Goal: Information Seeking & Learning: Learn about a topic

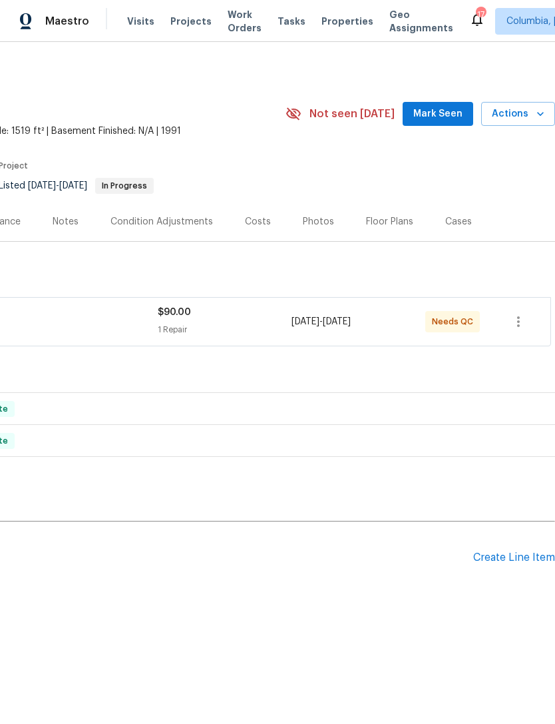
scroll to position [0, 197]
click at [482, 562] on div "Create Line Item" at bounding box center [514, 557] width 82 height 13
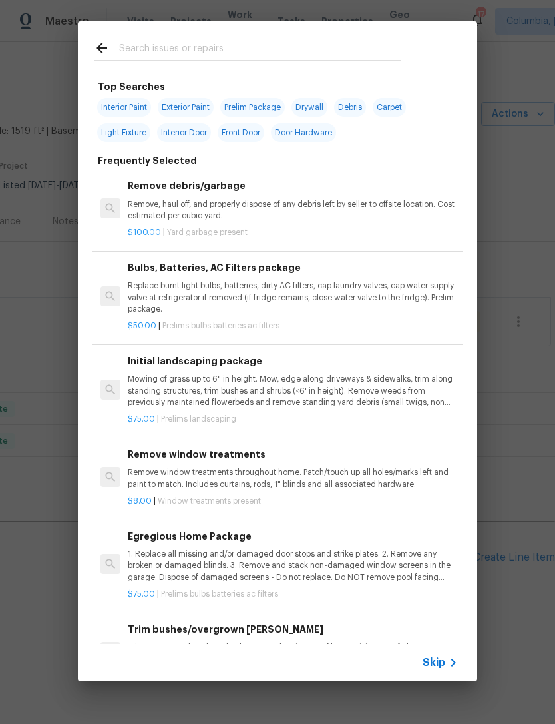
click at [108, 41] on icon at bounding box center [102, 48] width 16 height 16
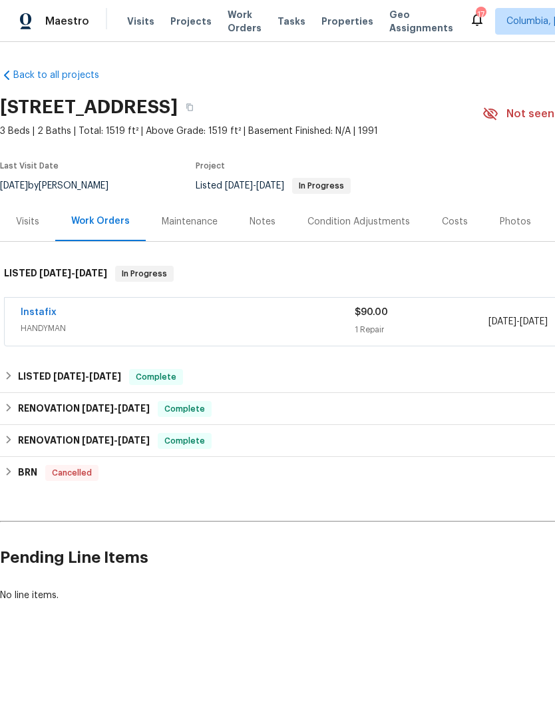
scroll to position [0, 0]
click at [21, 218] on div "Visits" at bounding box center [27, 221] width 23 height 13
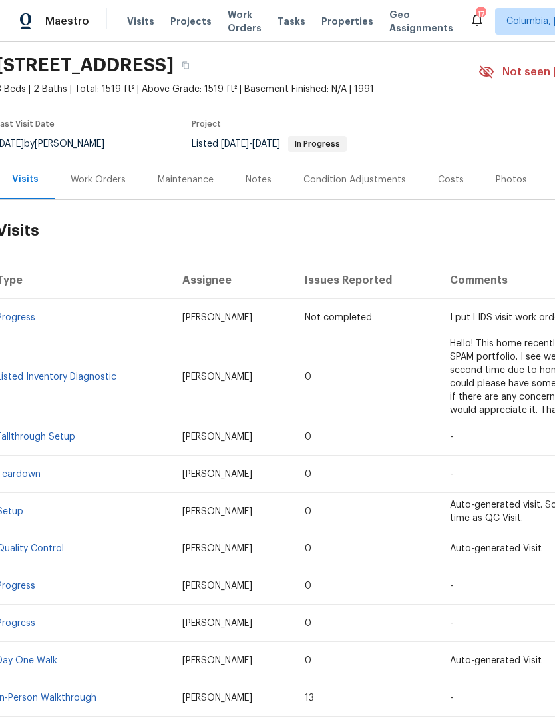
scroll to position [31, 4]
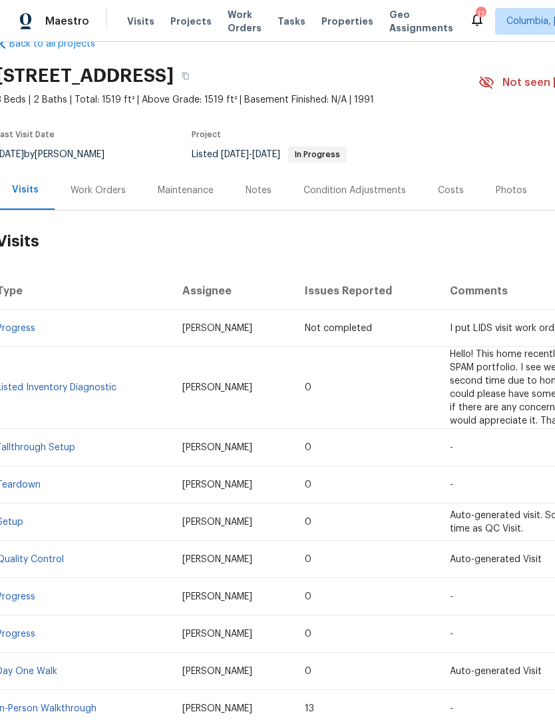
click at [40, 383] on link "Listed Inventory Diagnostic" at bounding box center [57, 387] width 120 height 9
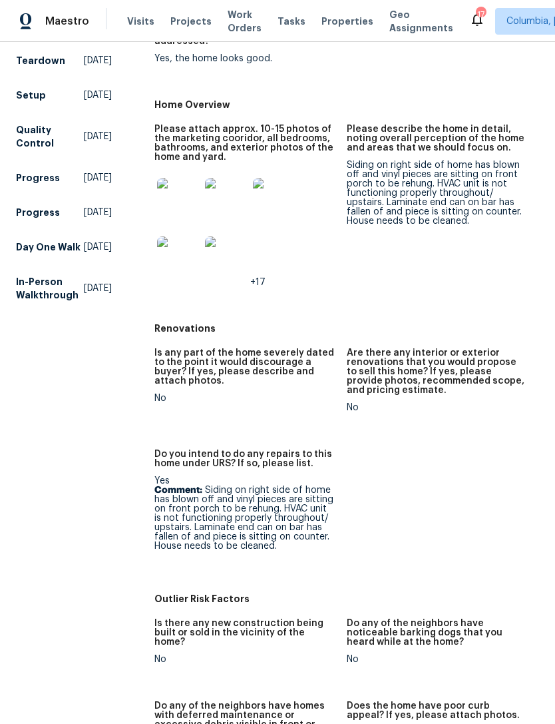
scroll to position [244, 0]
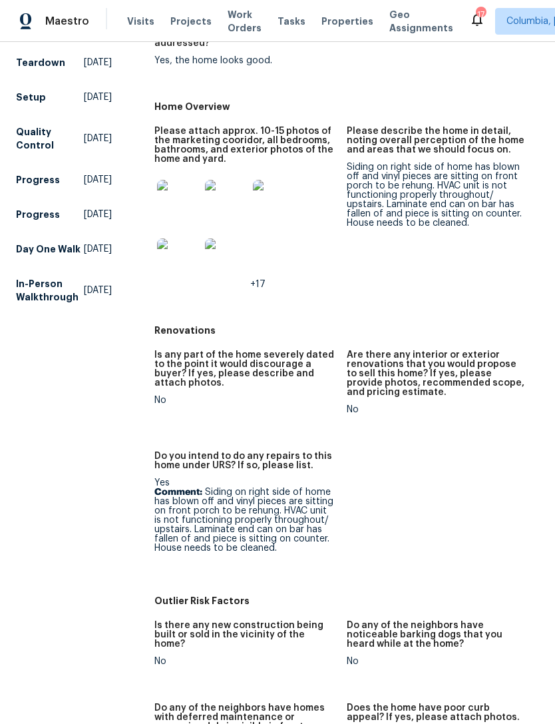
click at [232, 272] on img at bounding box center [226, 259] width 43 height 43
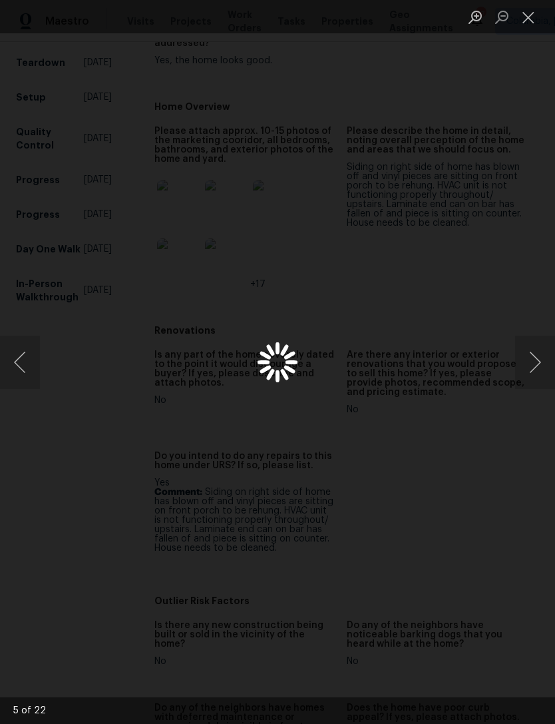
click at [232, 259] on div "Lightbox" at bounding box center [277, 362] width 555 height 724
click at [535, 365] on button "Next image" at bounding box center [535, 362] width 40 height 53
click at [541, 366] on button "Next image" at bounding box center [535, 362] width 40 height 53
click at [539, 367] on button "Next image" at bounding box center [535, 362] width 40 height 53
click at [544, 363] on button "Next image" at bounding box center [535, 362] width 40 height 53
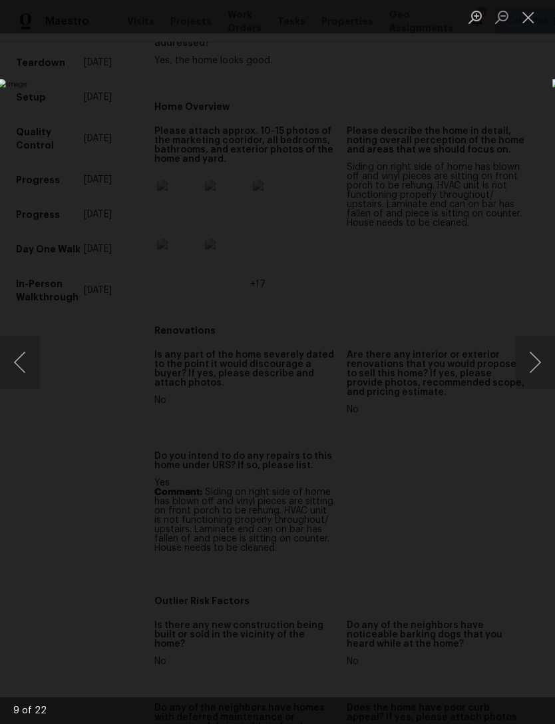
click at [538, 372] on button "Next image" at bounding box center [535, 362] width 40 height 53
click at [26, 352] on button "Previous image" at bounding box center [20, 362] width 40 height 53
click at [431, 327] on img "Lightbox" at bounding box center [214, 362] width 434 height 566
click at [537, 359] on button "Next image" at bounding box center [535, 362] width 40 height 53
click at [538, 363] on button "Next image" at bounding box center [535, 362] width 40 height 53
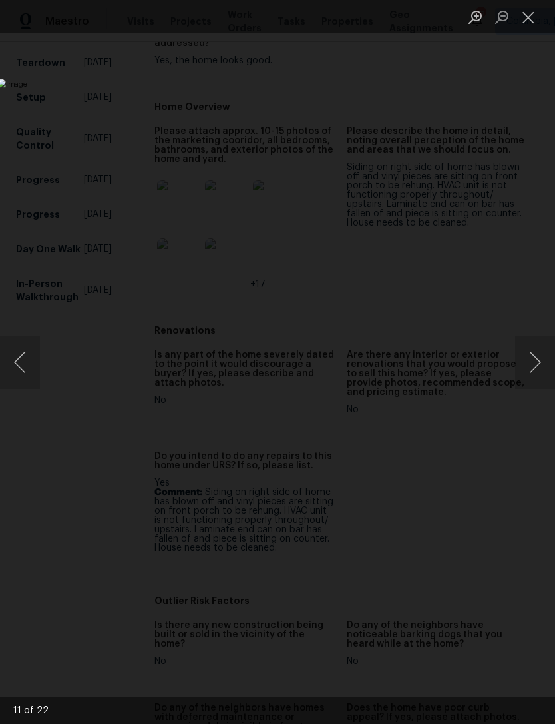
click at [548, 355] on button "Next image" at bounding box center [535, 362] width 40 height 53
click at [548, 369] on button "Next image" at bounding box center [535, 362] width 40 height 53
click at [28, 353] on button "Previous image" at bounding box center [20, 362] width 40 height 53
click at [531, 360] on button "Next image" at bounding box center [535, 362] width 40 height 53
click at [529, 370] on button "Next image" at bounding box center [535, 362] width 40 height 53
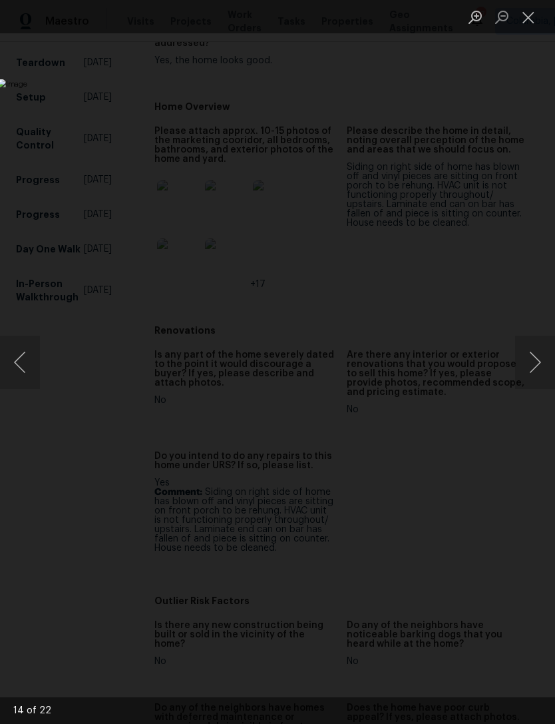
click at [536, 374] on button "Next image" at bounding box center [535, 362] width 40 height 53
click at [539, 362] on button "Next image" at bounding box center [535, 362] width 40 height 53
click at [545, 359] on button "Next image" at bounding box center [535, 362] width 40 height 53
click at [543, 361] on button "Next image" at bounding box center [535, 362] width 40 height 53
click at [541, 361] on button "Next image" at bounding box center [535, 362] width 40 height 53
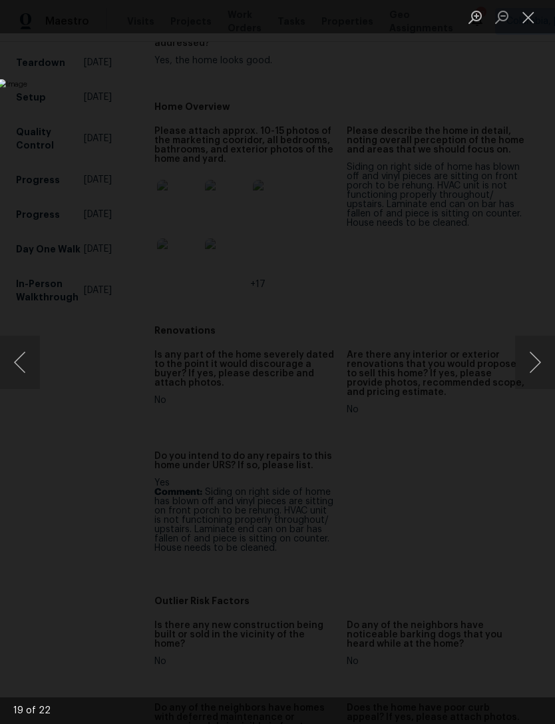
click at [539, 362] on button "Next image" at bounding box center [535, 362] width 40 height 53
click at [542, 363] on button "Next image" at bounding box center [535, 362] width 40 height 53
click at [537, 368] on button "Next image" at bounding box center [535, 362] width 40 height 53
click at [541, 354] on button "Next image" at bounding box center [535, 362] width 40 height 53
click at [536, 21] on button "Close lightbox" at bounding box center [528, 16] width 27 height 23
